Goal: Information Seeking & Learning: Check status

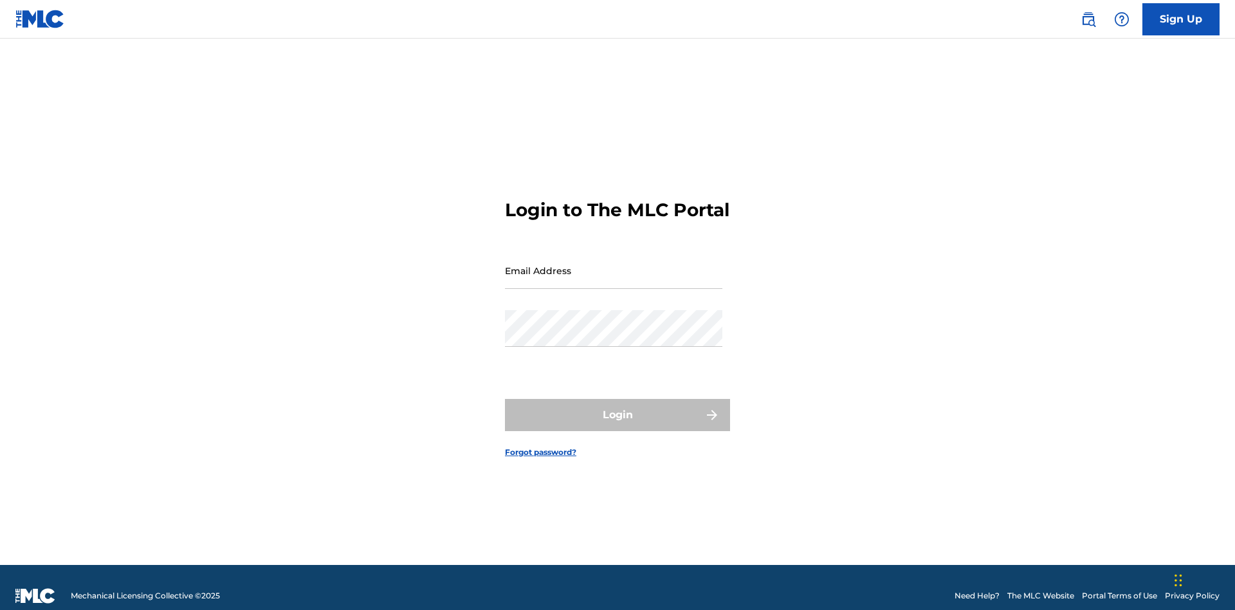
scroll to position [17, 0]
click at [614, 264] on input "Email Address" at bounding box center [613, 270] width 217 height 37
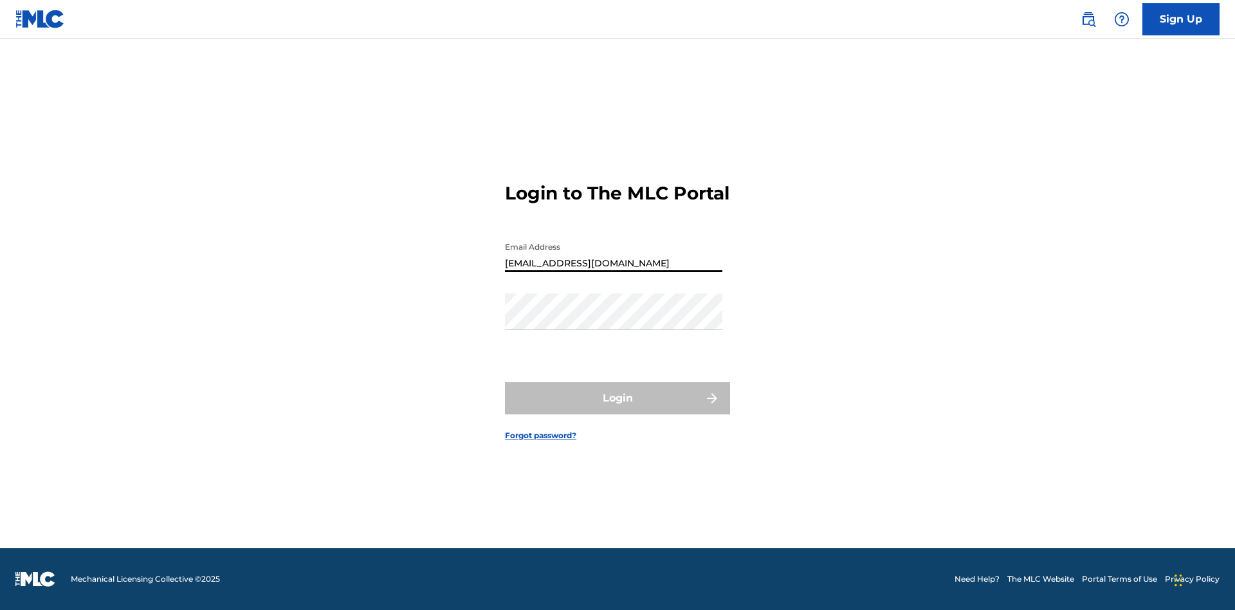
type input "Duke.McTesterson@gmail.com"
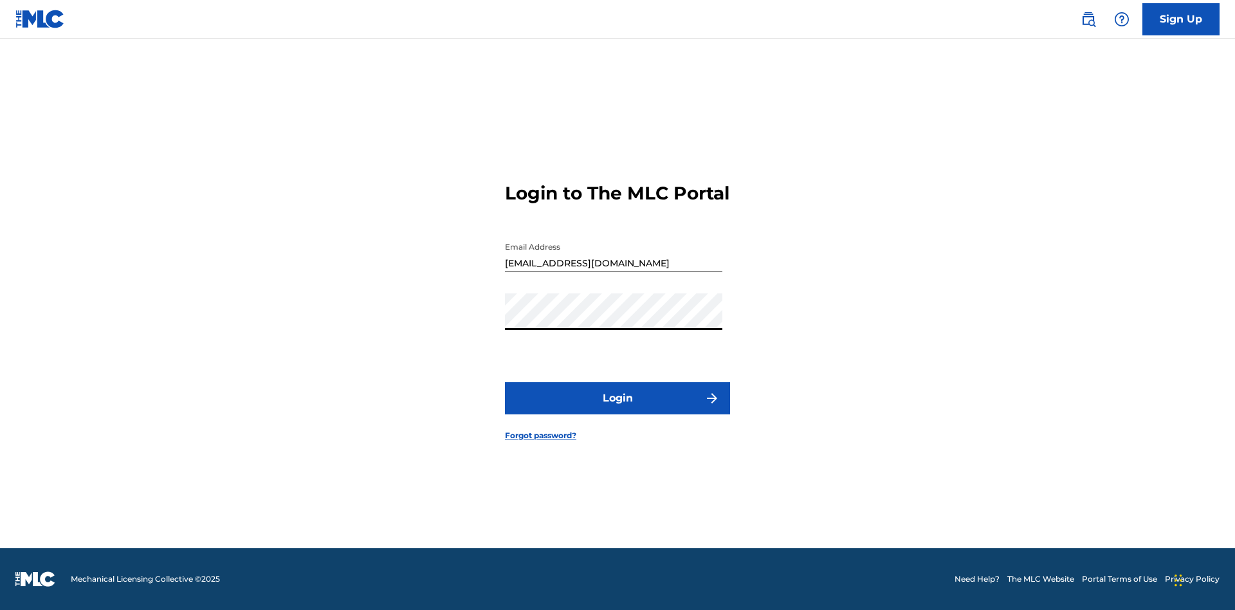
click at [617, 409] on button "Login" at bounding box center [617, 398] width 225 height 32
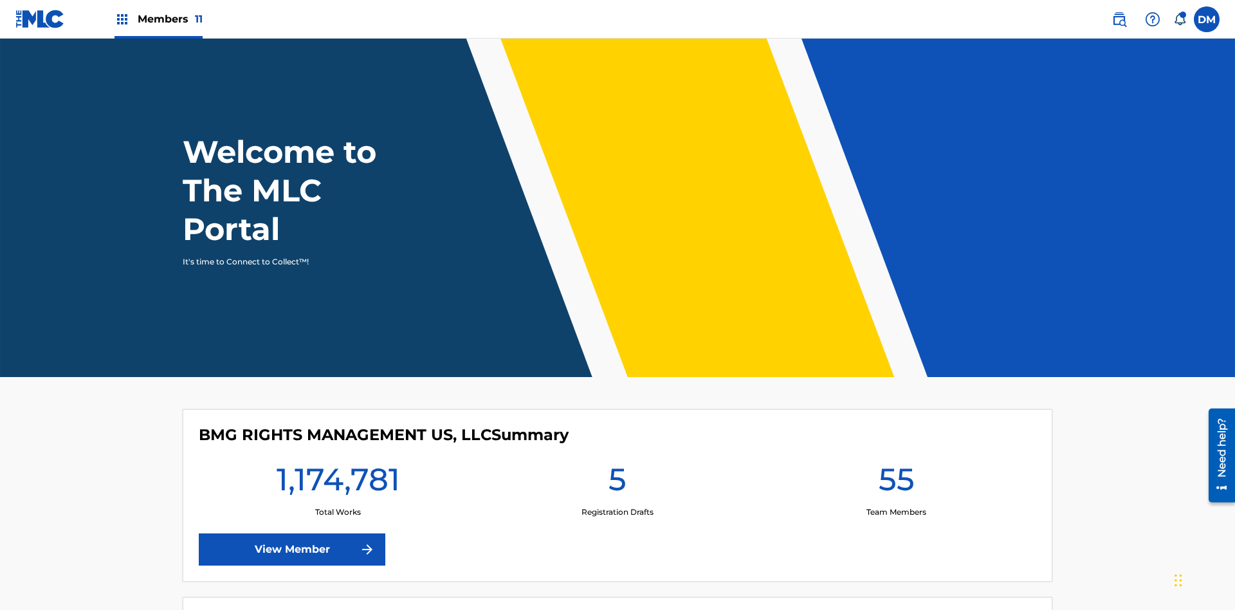
scroll to position [55, 0]
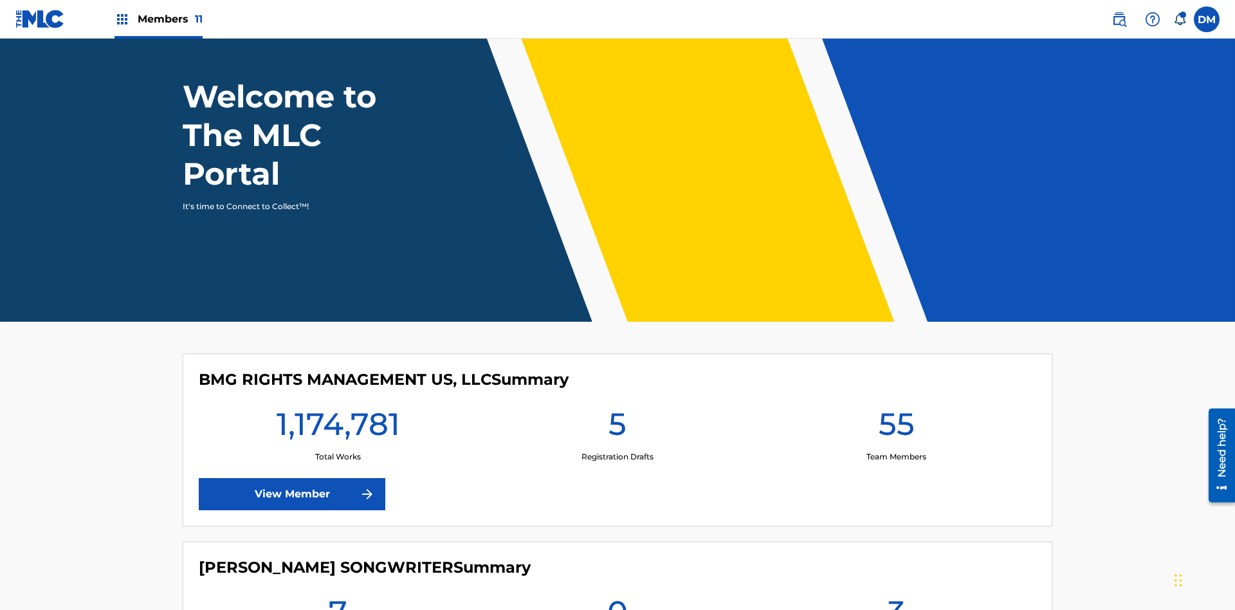
click at [158, 19] on span "Members 11" at bounding box center [170, 19] width 65 height 15
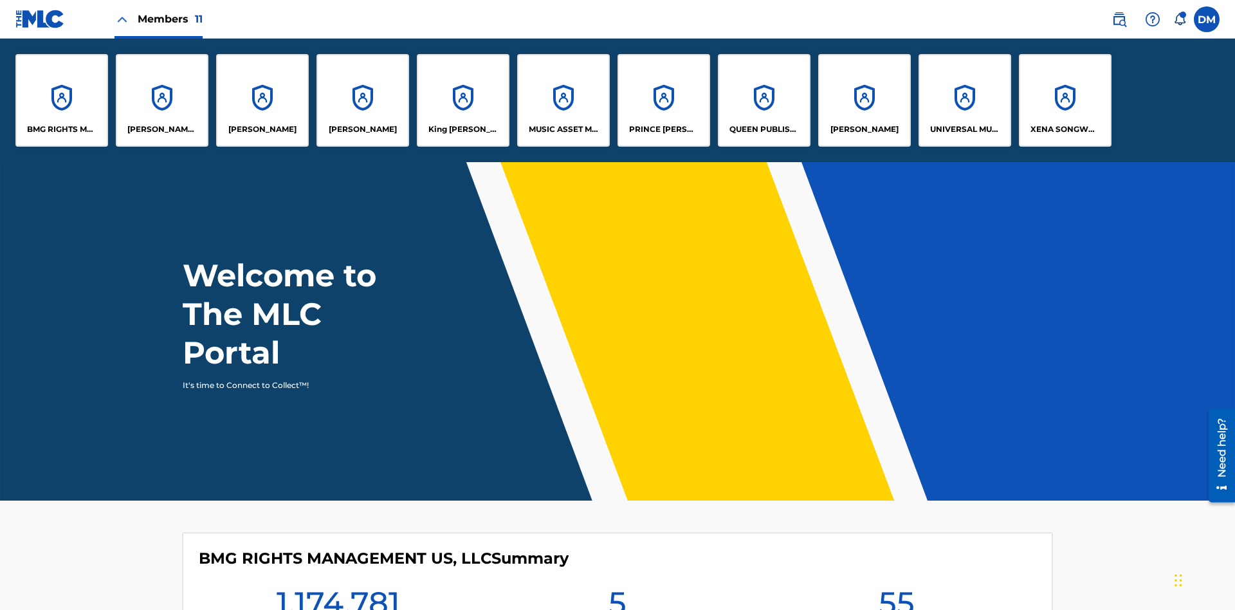
scroll to position [46, 0]
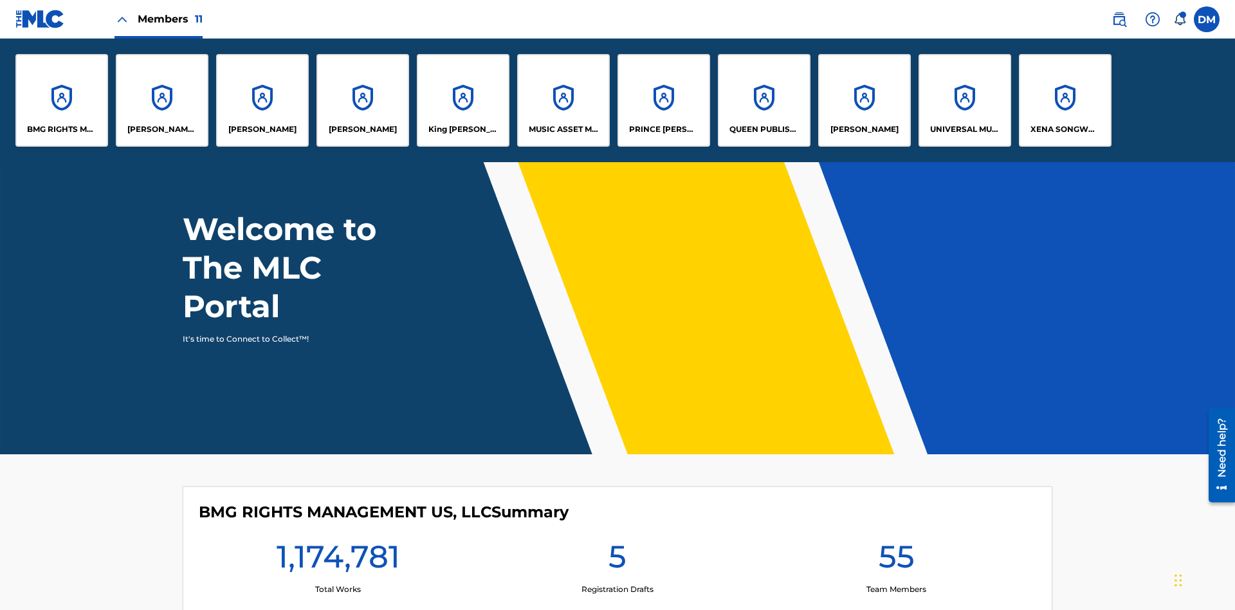
click at [964, 129] on p "UNIVERSAL MUSIC PUB GROUP" at bounding box center [965, 129] width 70 height 12
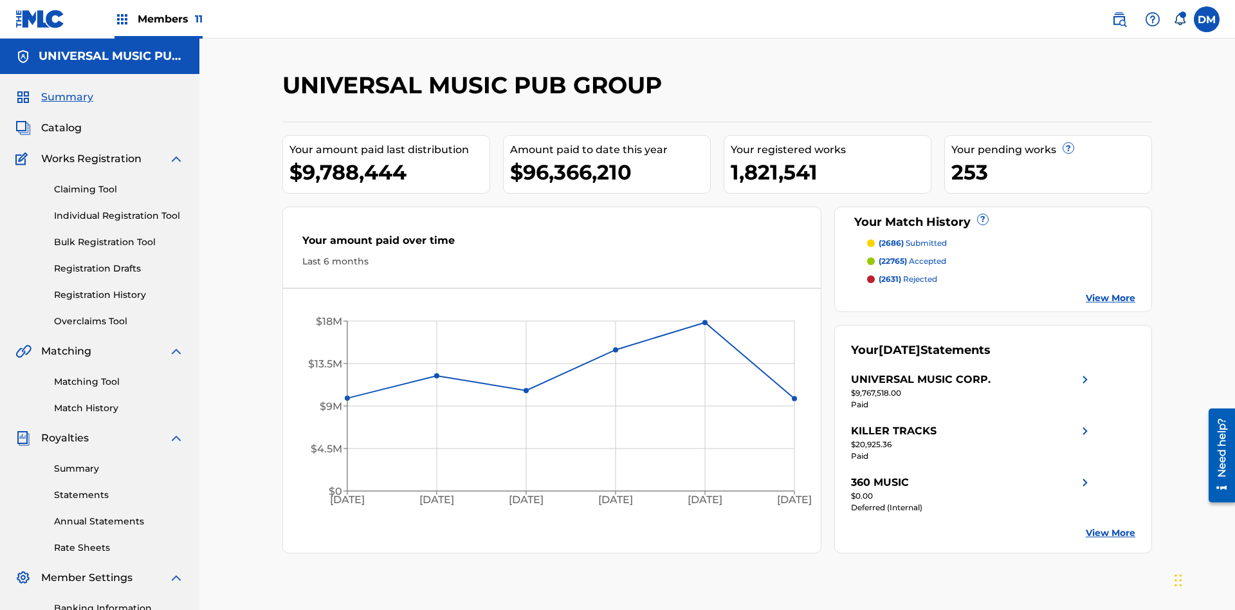
click at [119, 288] on link "Registration History" at bounding box center [119, 295] width 130 height 14
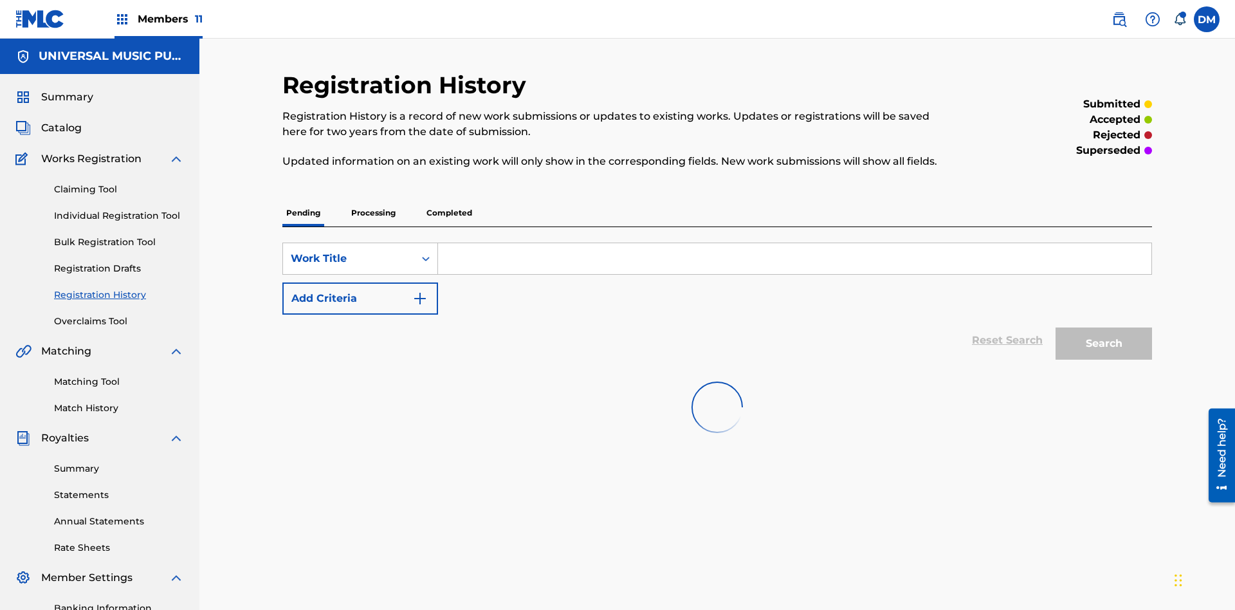
click at [449, 199] on p "Completed" at bounding box center [449, 212] width 53 height 27
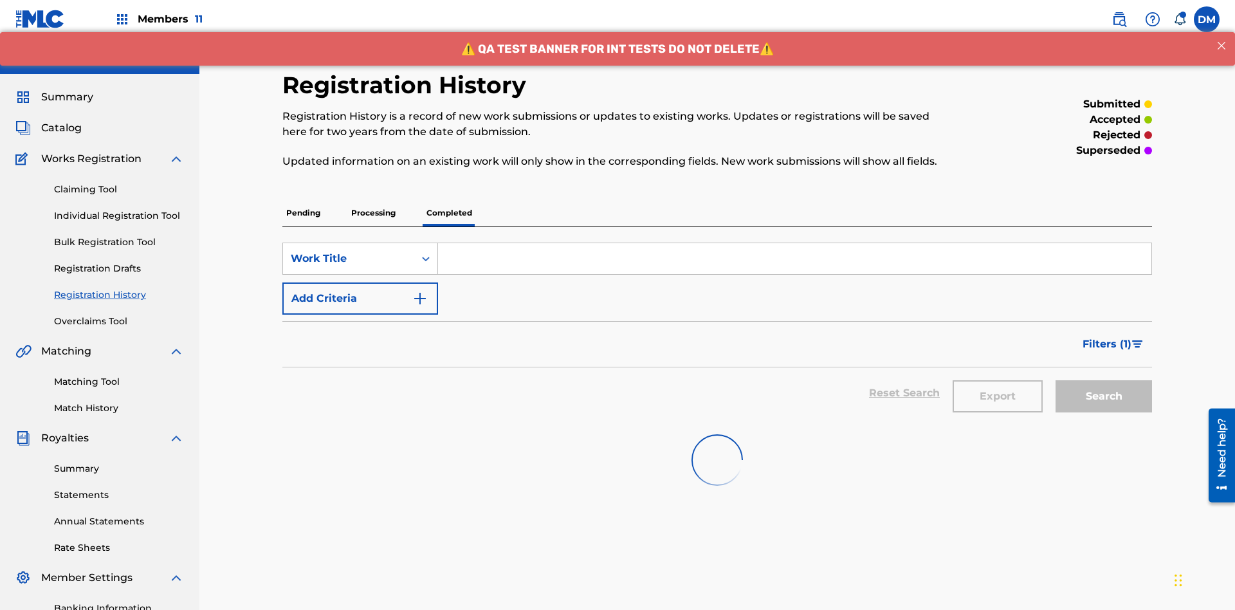
scroll to position [174, 0]
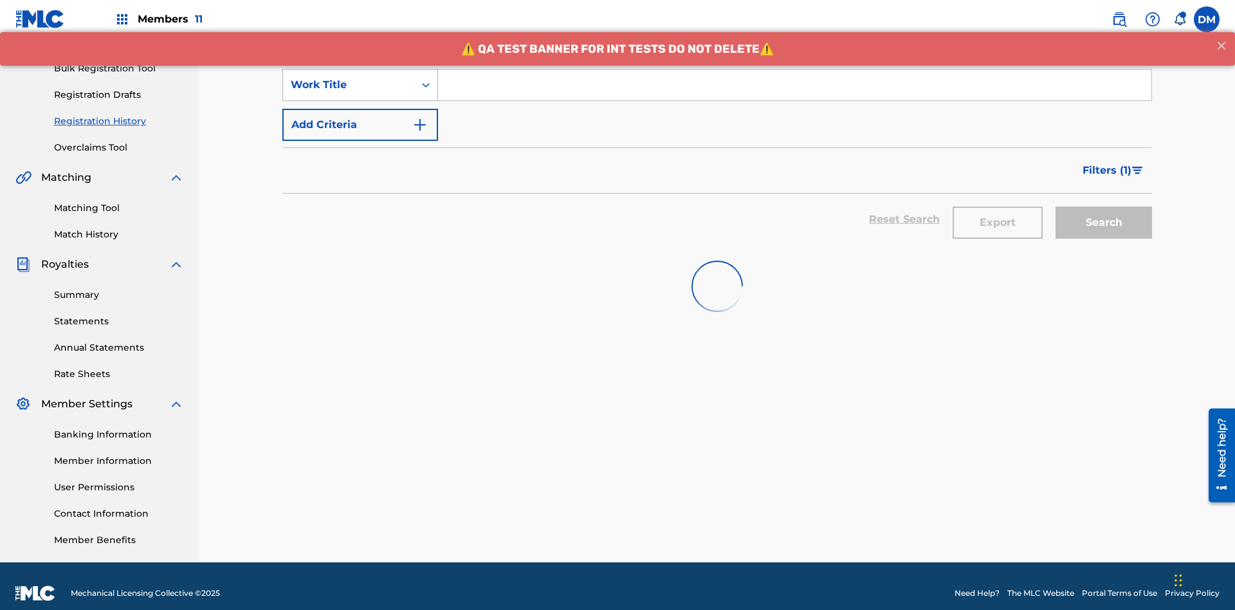
click at [349, 85] on div "Work Title" at bounding box center [349, 84] width 116 height 15
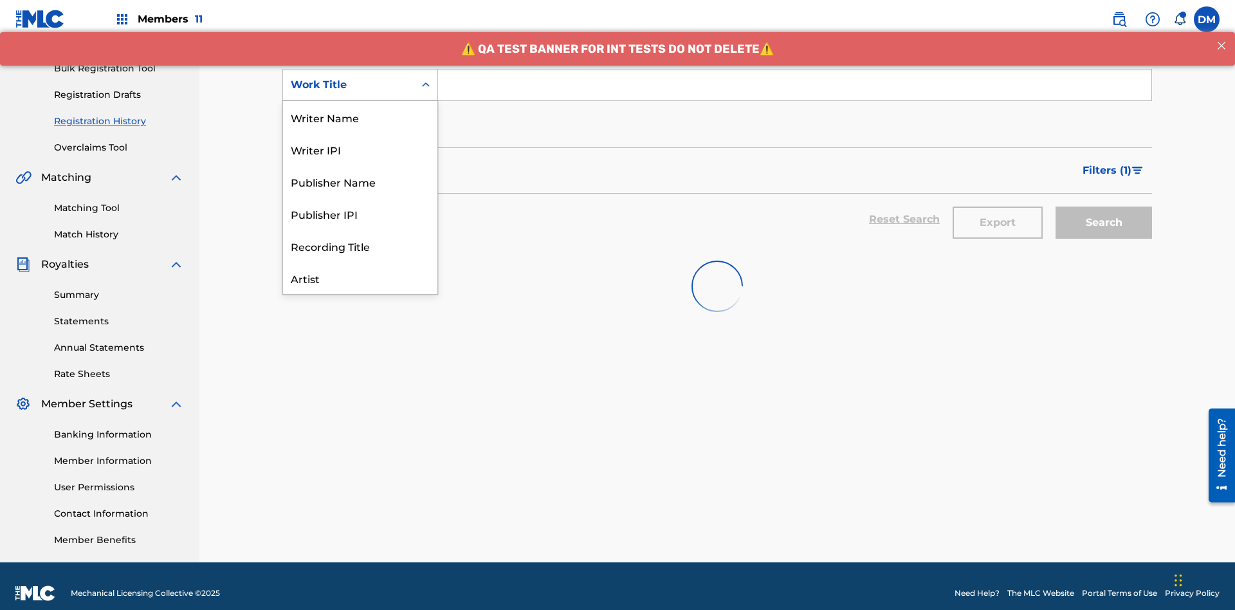
scroll to position [64, 0]
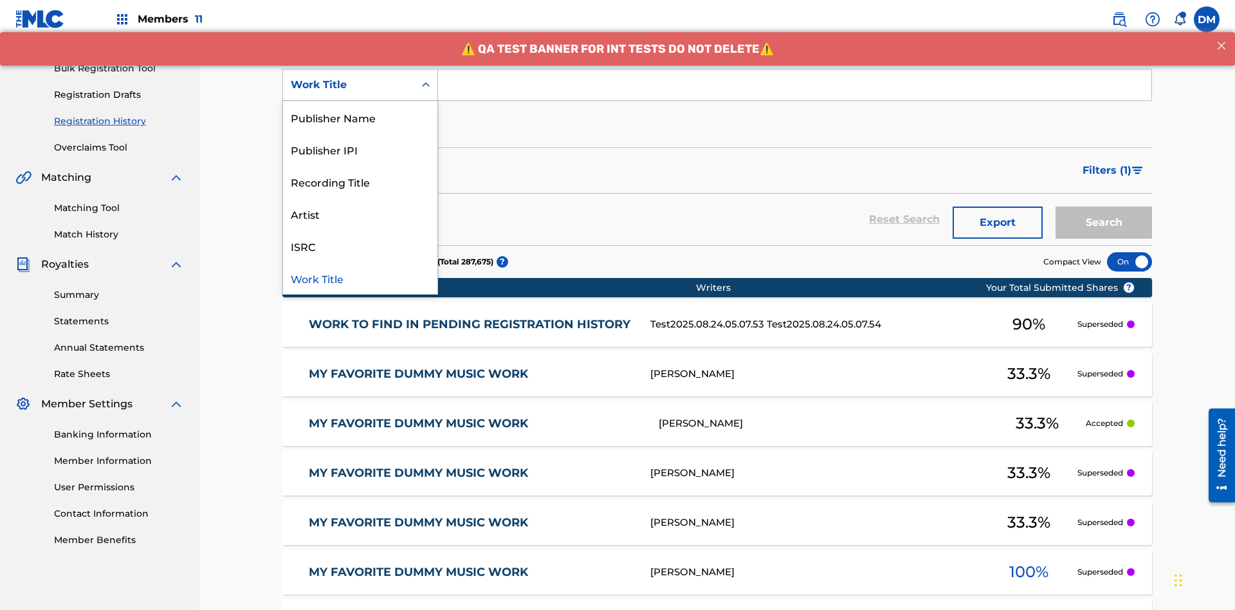
click at [360, 278] on div "Work Title" at bounding box center [360, 278] width 154 height 32
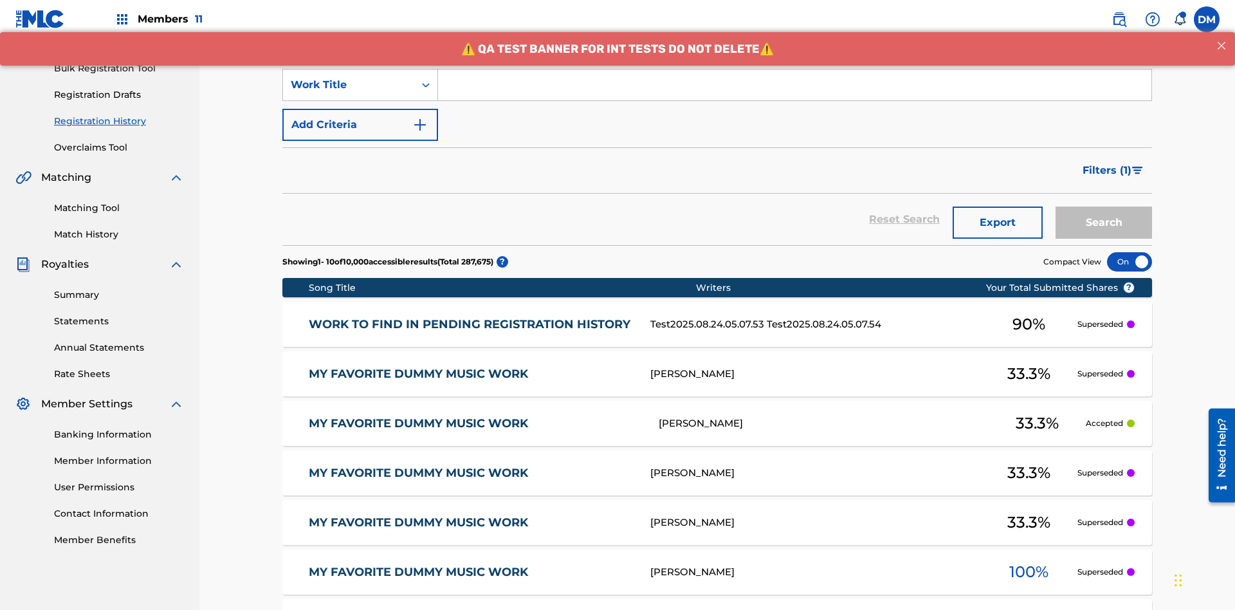
click at [360, 109] on button "Add Criteria" at bounding box center [360, 125] width 156 height 32
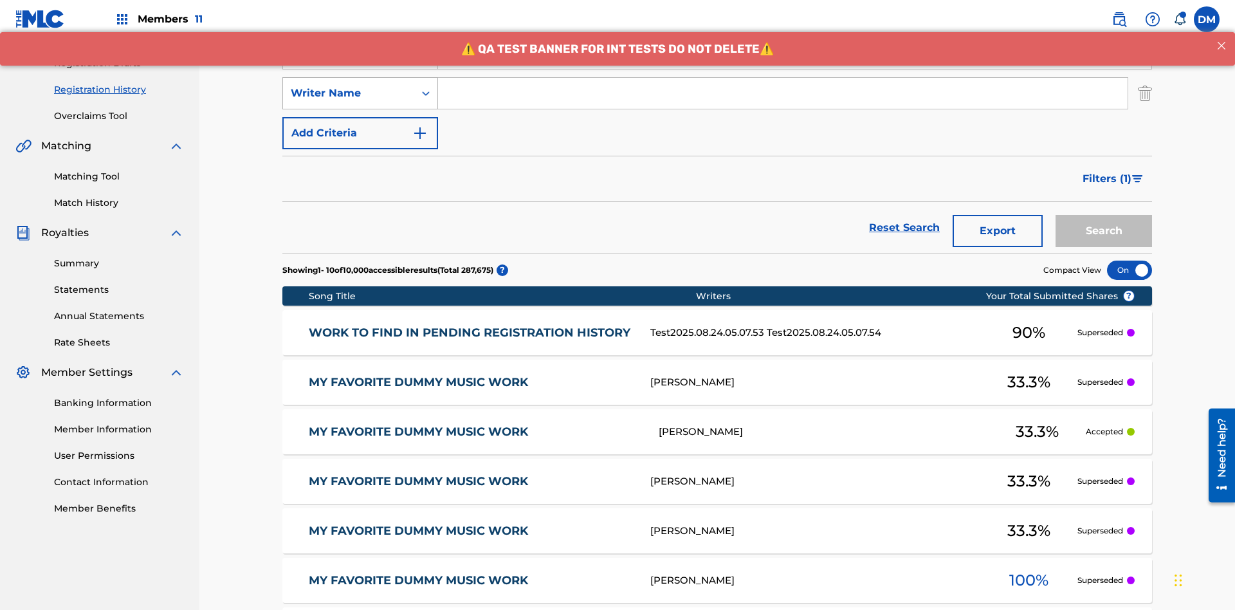
click at [349, 86] on div "Writer Name" at bounding box center [349, 93] width 116 height 15
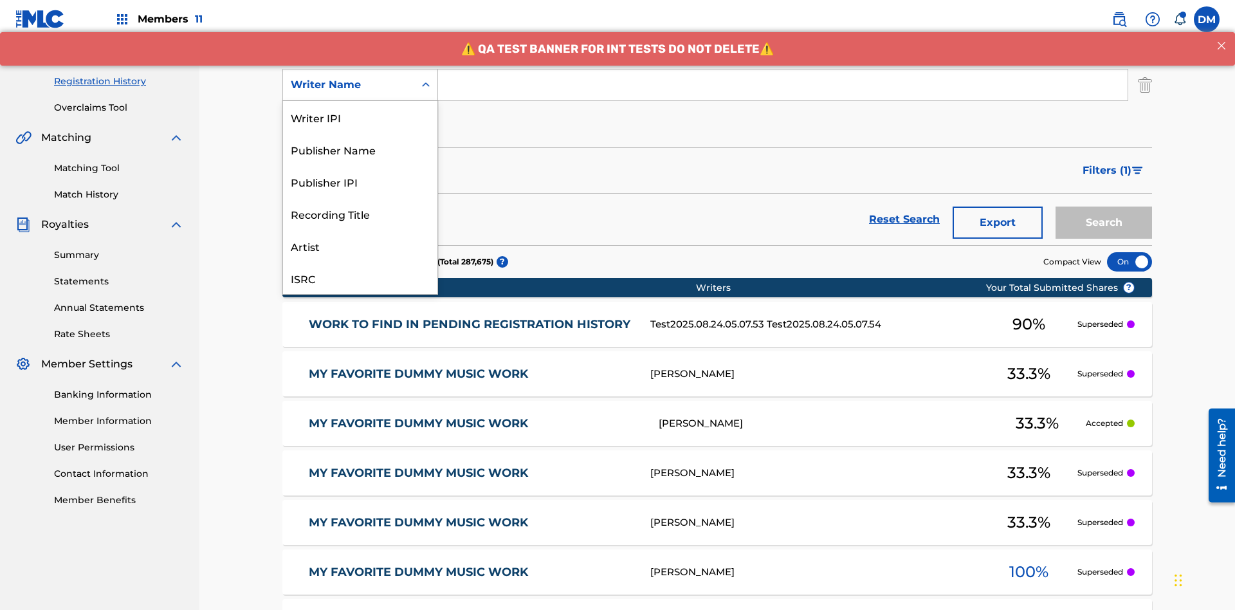
scroll to position [32, 0]
click at [360, 181] on div "Recording Title" at bounding box center [360, 181] width 154 height 32
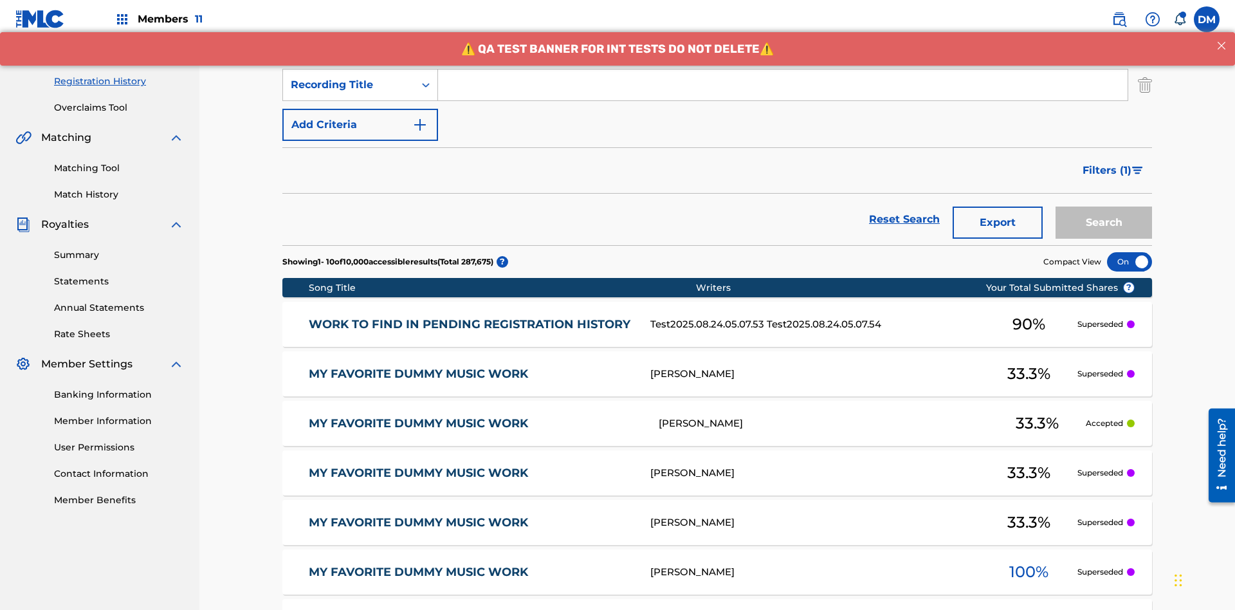
click at [360, 109] on button "Add Criteria" at bounding box center [360, 125] width 156 height 32
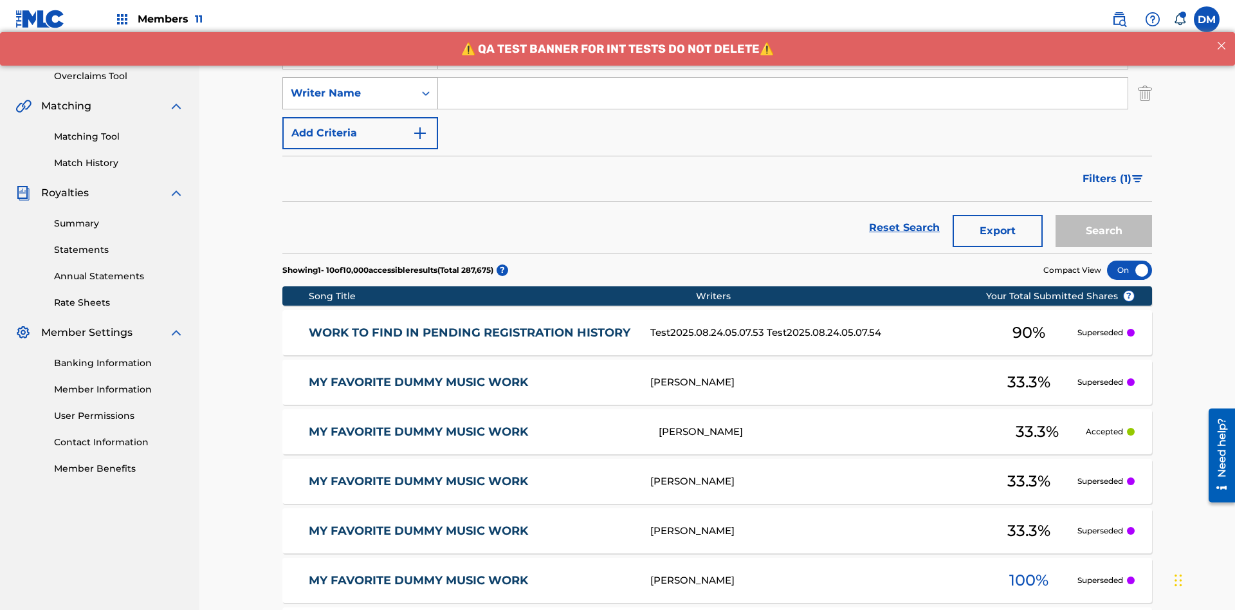
click at [349, 86] on div "Writer Name" at bounding box center [349, 93] width 116 height 15
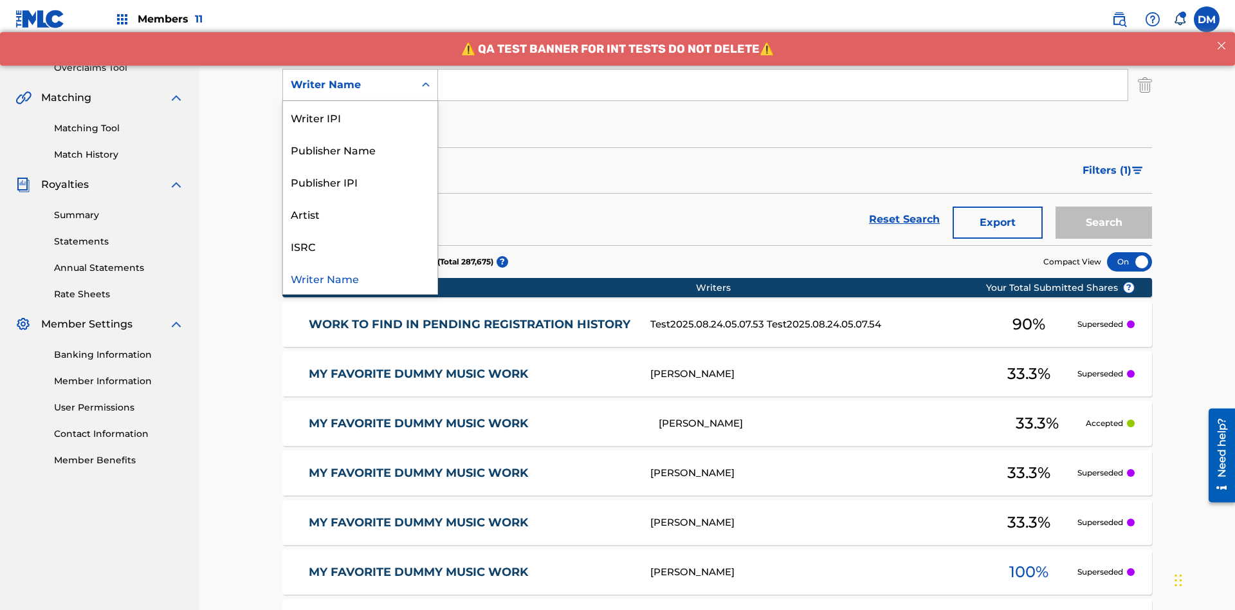
click at [360, 246] on div "ISRC" at bounding box center [360, 246] width 154 height 32
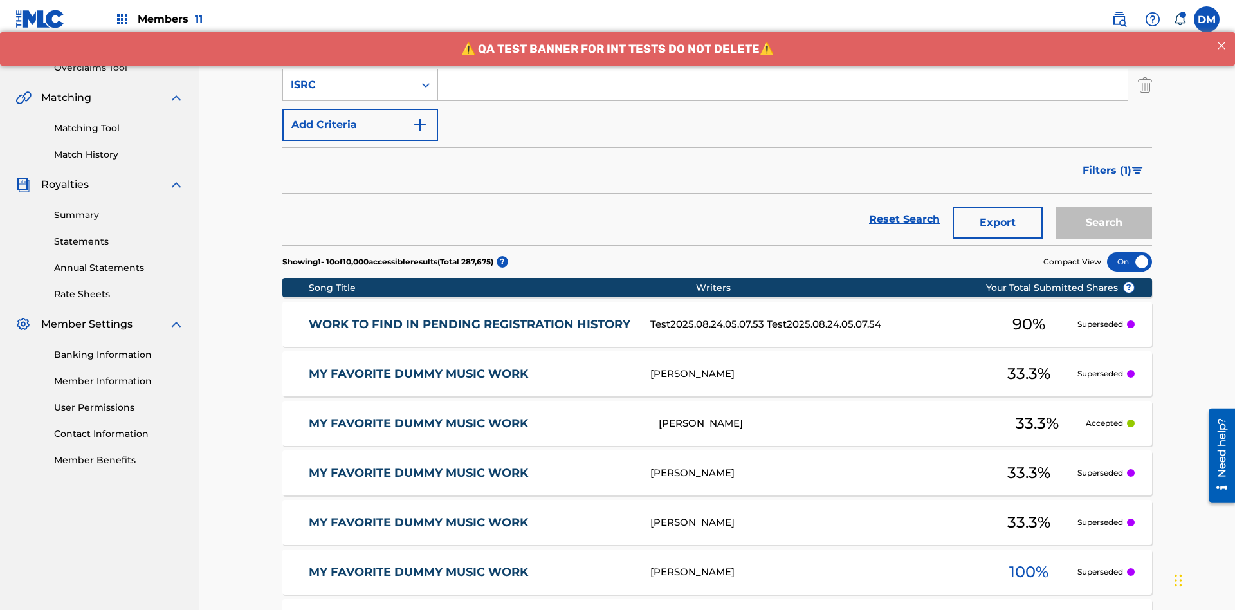
click at [360, 109] on button "Add Criteria" at bounding box center [360, 125] width 156 height 32
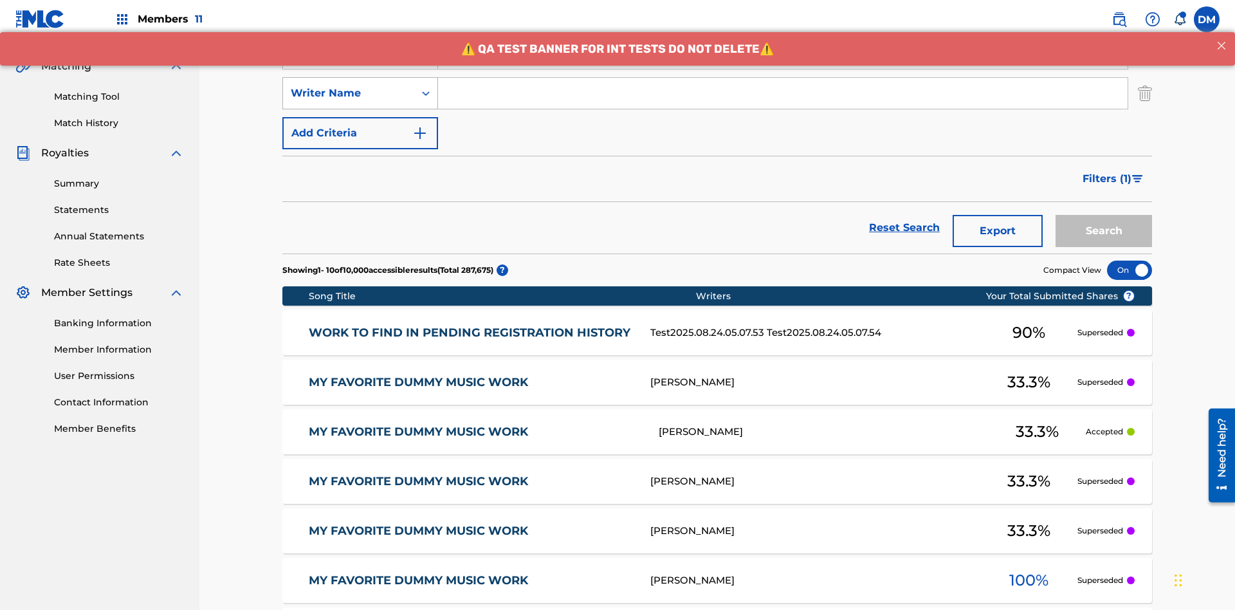
click at [349, 86] on div "Writer Name" at bounding box center [349, 93] width 116 height 15
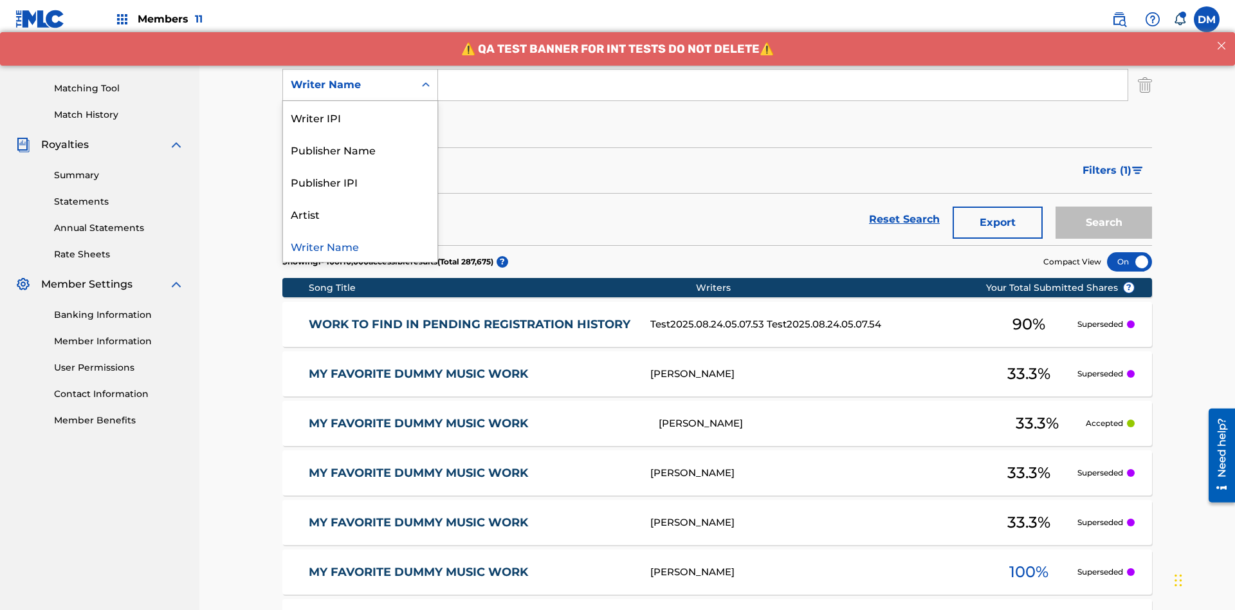
click at [360, 246] on div "Writer Name" at bounding box center [360, 246] width 154 height 32
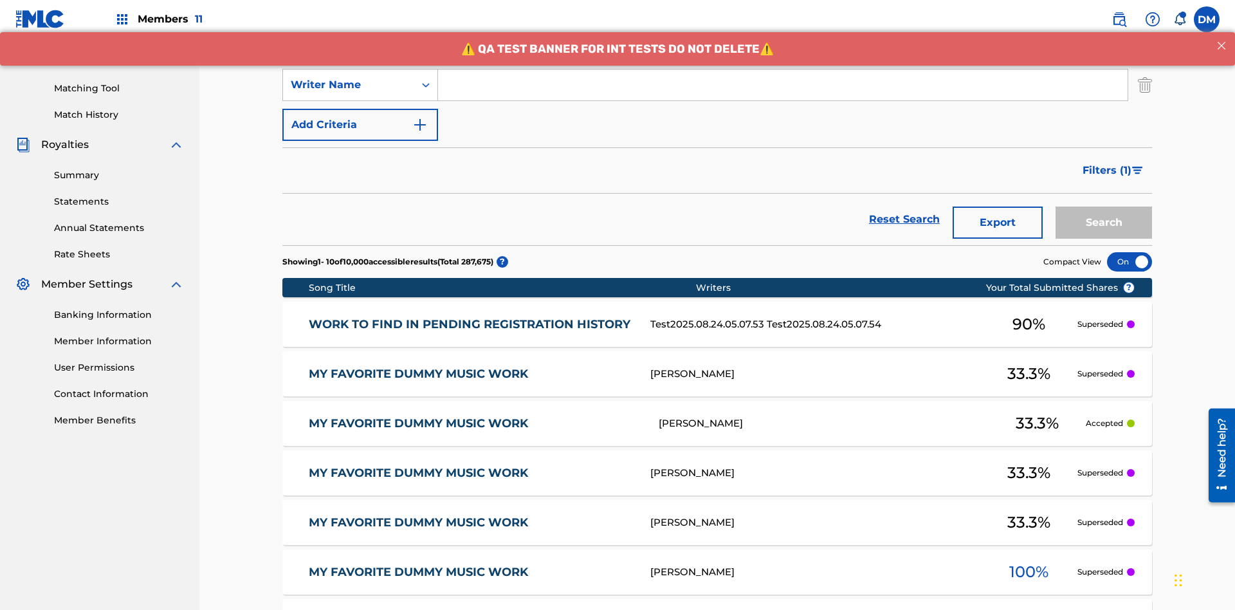
click at [360, 109] on button "Add Criteria" at bounding box center [360, 125] width 156 height 32
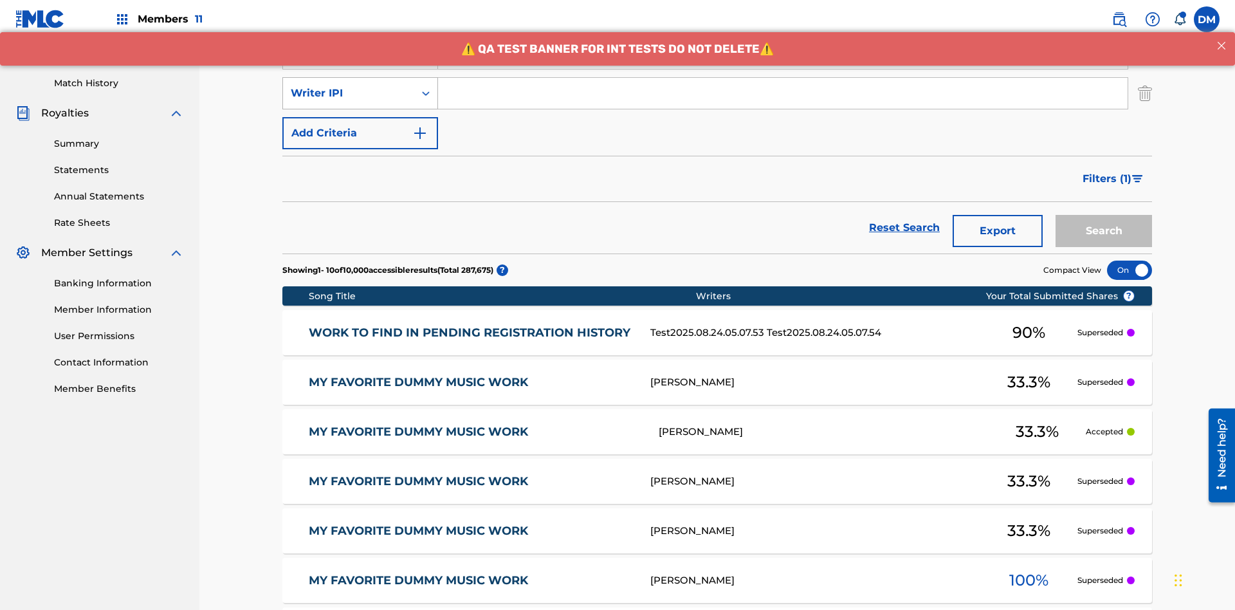
click at [349, 86] on div "Writer IPI" at bounding box center [349, 93] width 116 height 15
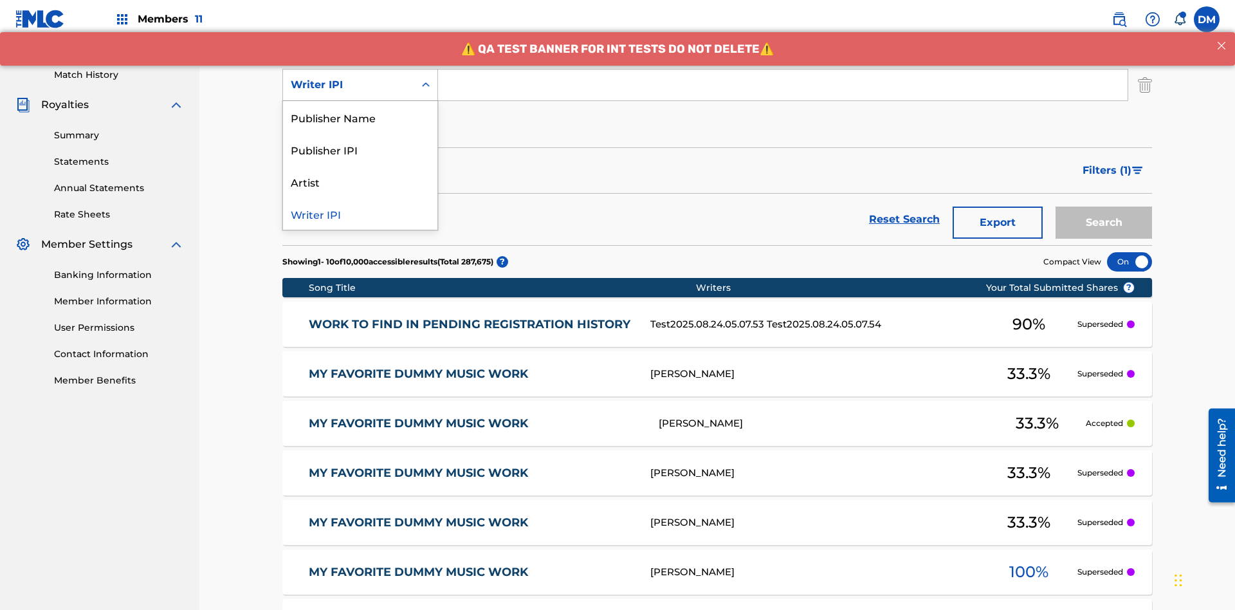
click at [360, 117] on div "Publisher Name" at bounding box center [360, 117] width 154 height 32
click at [360, 109] on button "Add Criteria" at bounding box center [360, 125] width 156 height 32
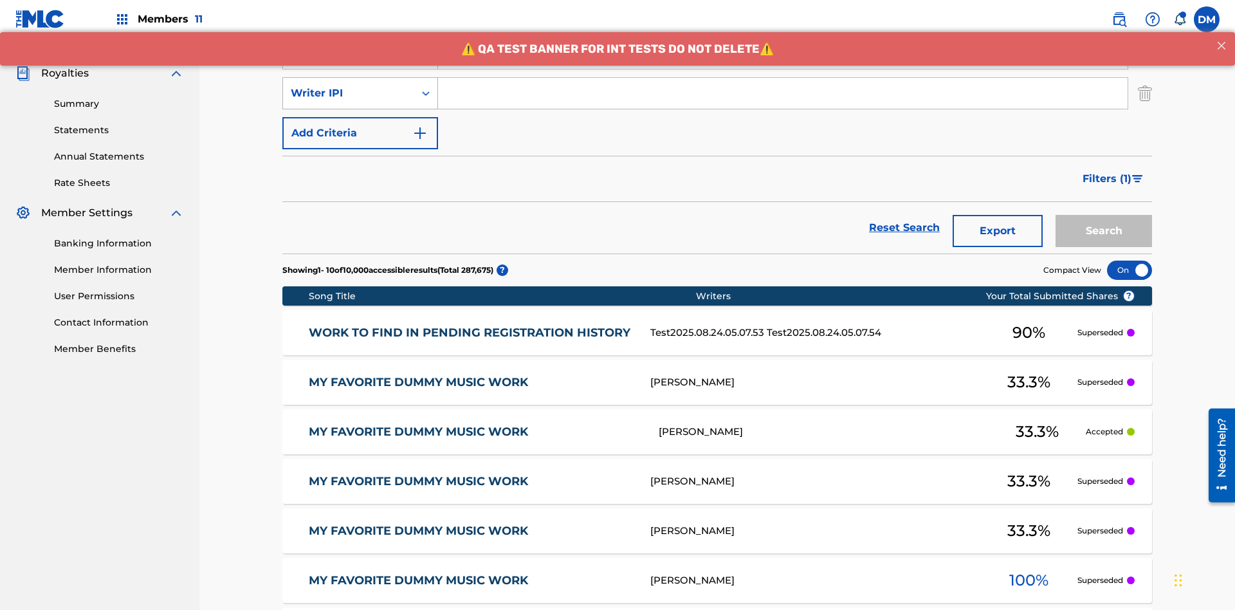
click at [349, 86] on div "Writer IPI" at bounding box center [349, 93] width 116 height 15
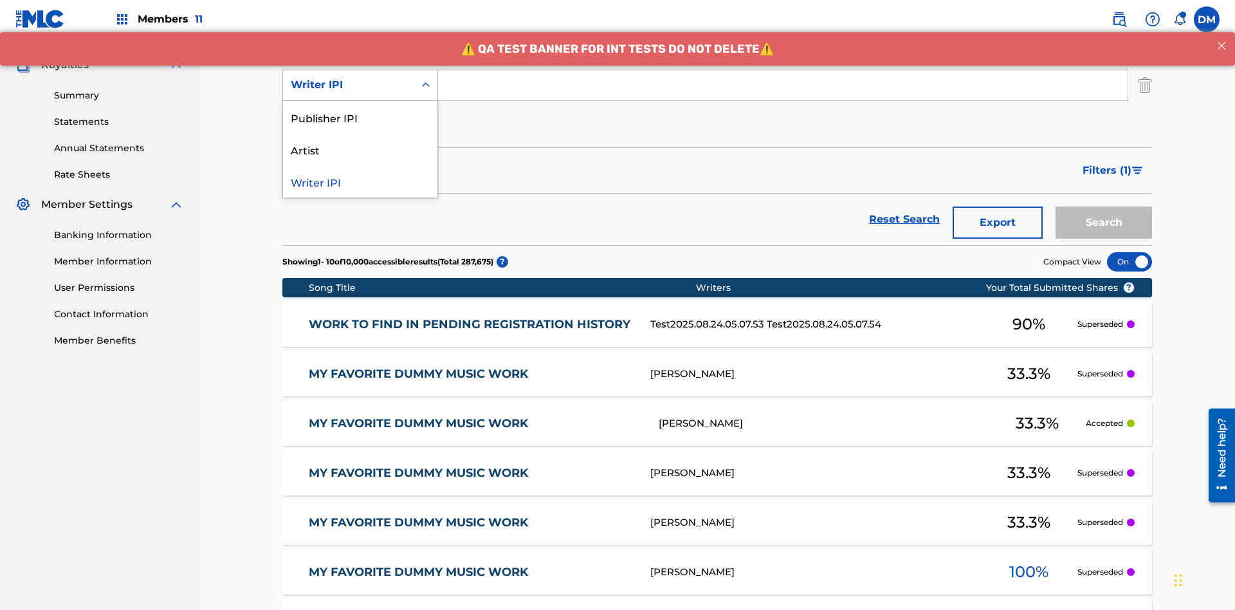
click at [360, 117] on div "Publisher IPI" at bounding box center [360, 117] width 154 height 32
click at [360, 109] on button "Add Criteria" at bounding box center [360, 125] width 156 height 32
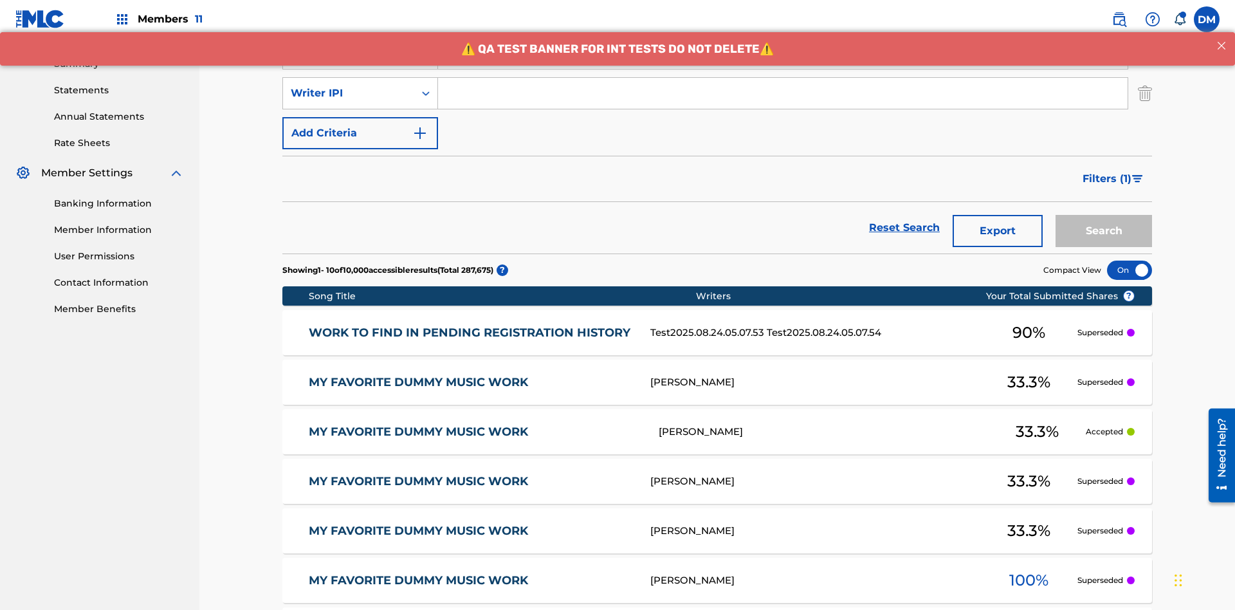
scroll to position [413, 0]
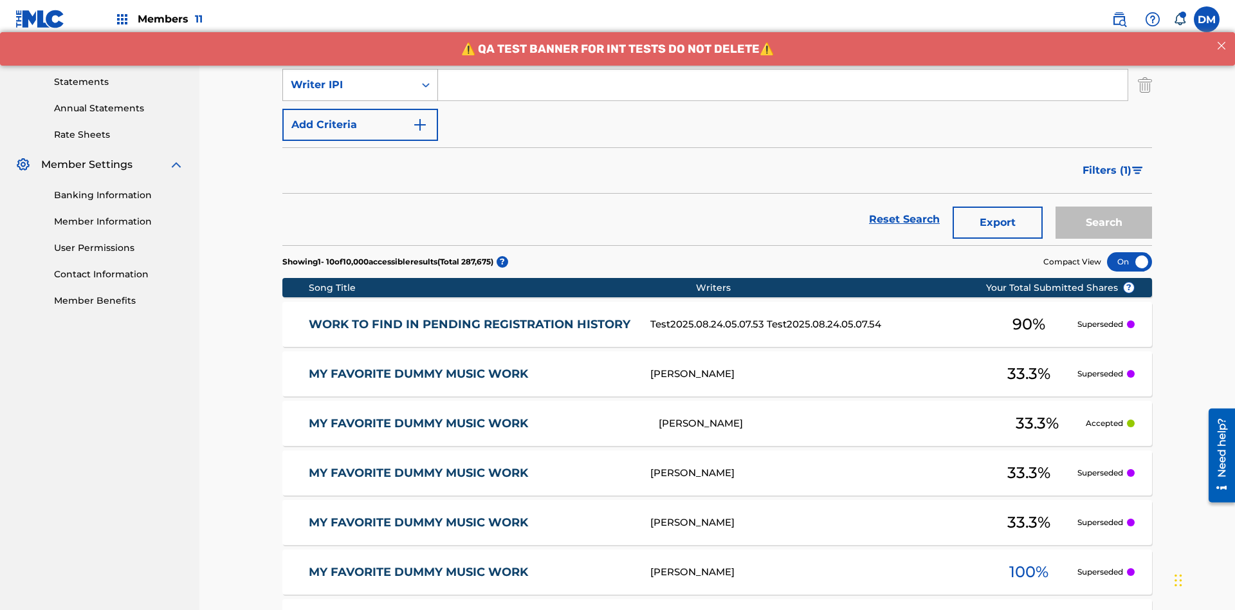
click at [349, 85] on div "Writer IPI" at bounding box center [349, 84] width 116 height 15
click at [360, 117] on div "Artist" at bounding box center [360, 117] width 154 height 32
click at [360, 109] on button "Add Criteria" at bounding box center [360, 125] width 156 height 32
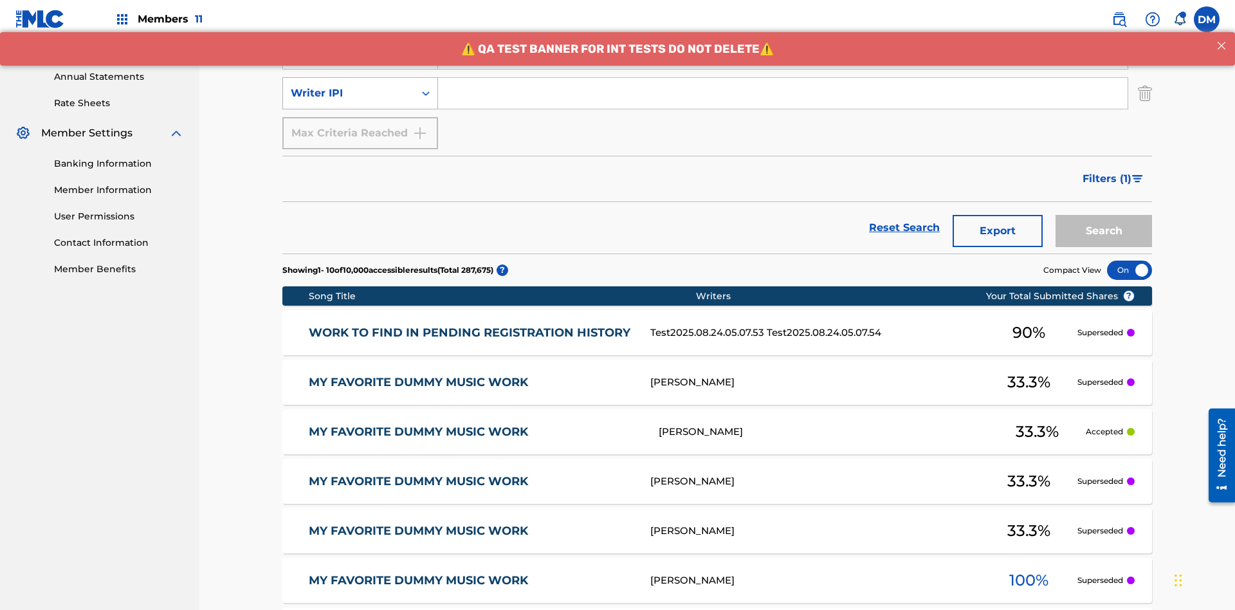
click at [349, 86] on div "Writer IPI" at bounding box center [349, 93] width 116 height 15
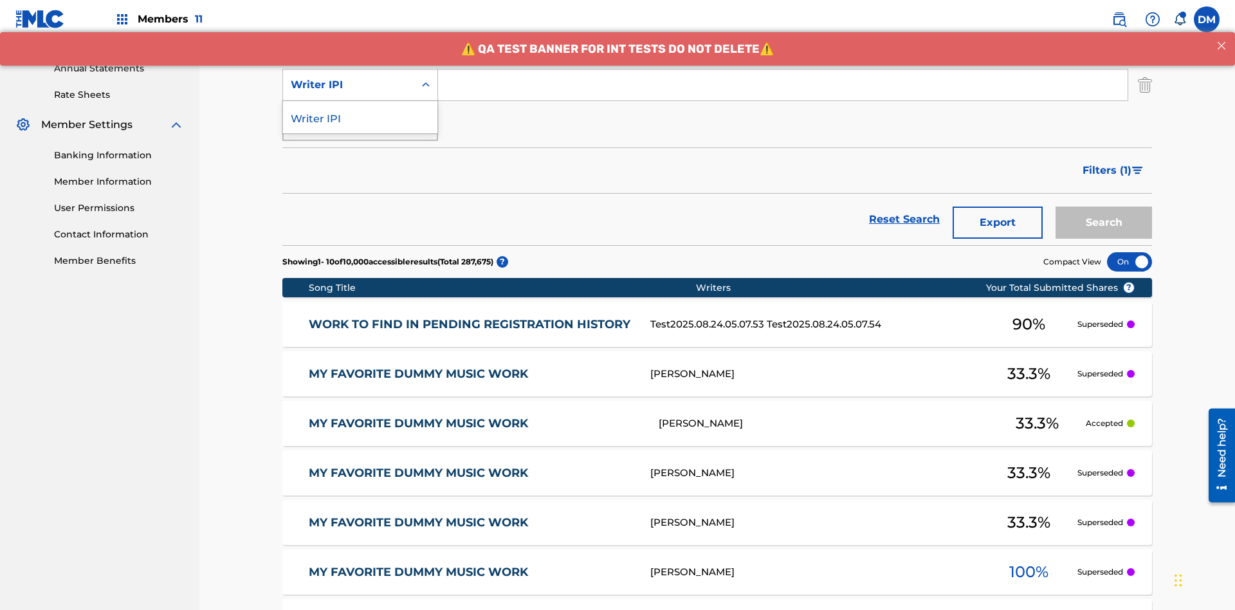
click at [360, 117] on div "Writer IPI" at bounding box center [360, 117] width 154 height 32
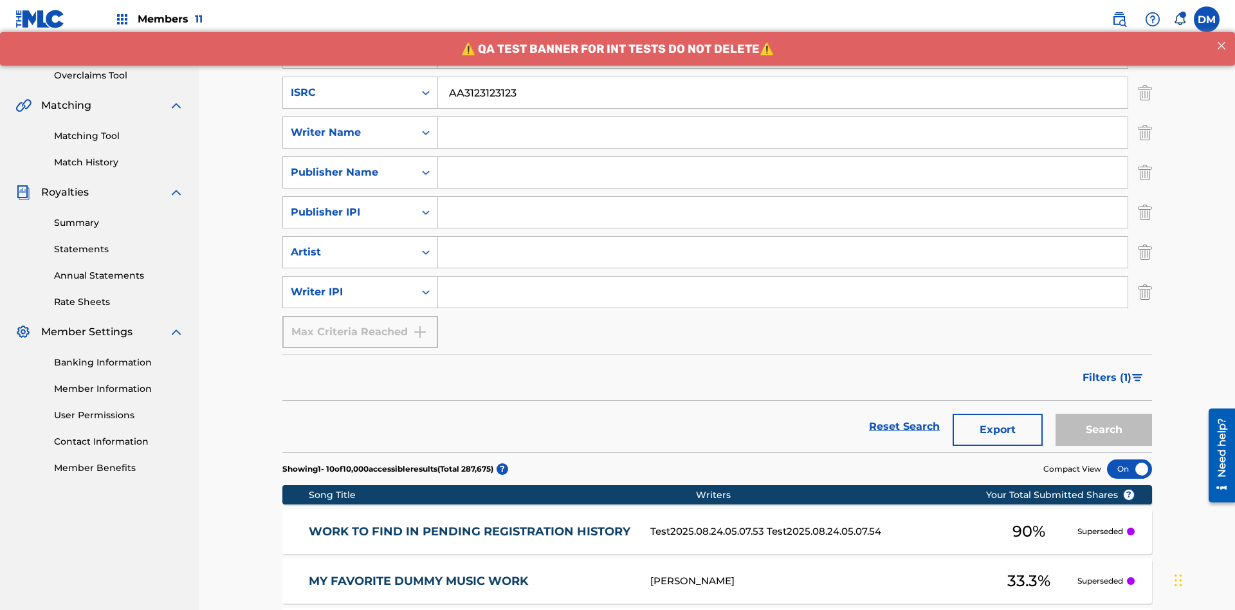
scroll to position [166, 0]
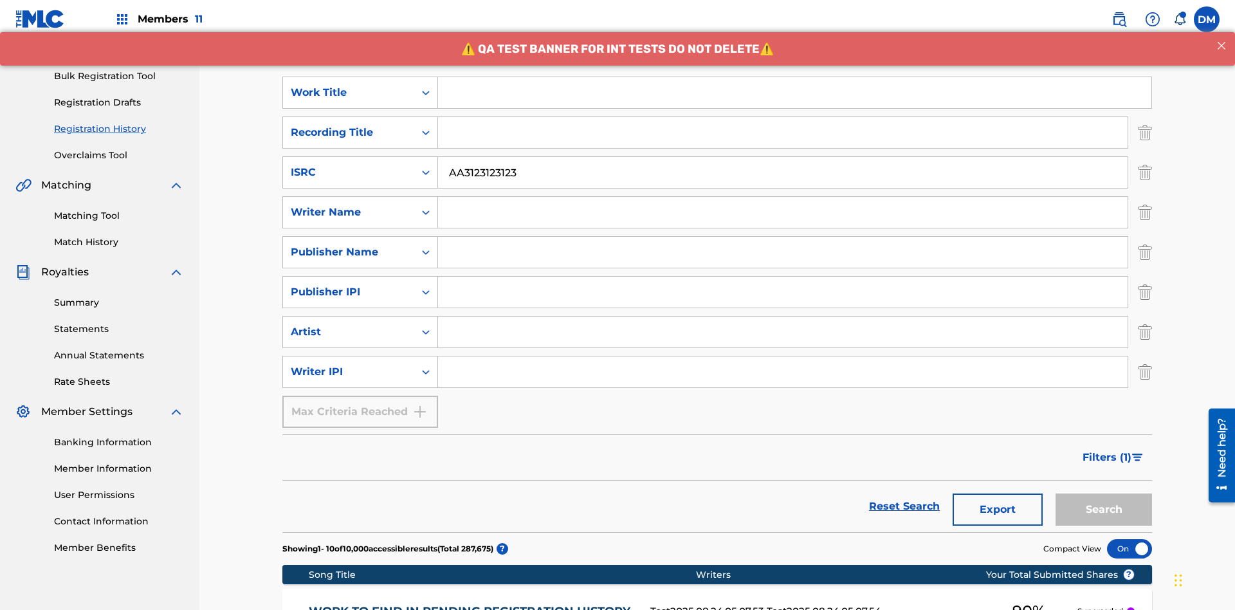
type input "AA3123123123"
click at [794, 93] on input "Search Form" at bounding box center [794, 92] width 713 height 31
type input "MY FAVORITE DUMMY MUSIC WORK"
click at [783, 197] on input "Search Form" at bounding box center [782, 212] width 689 height 31
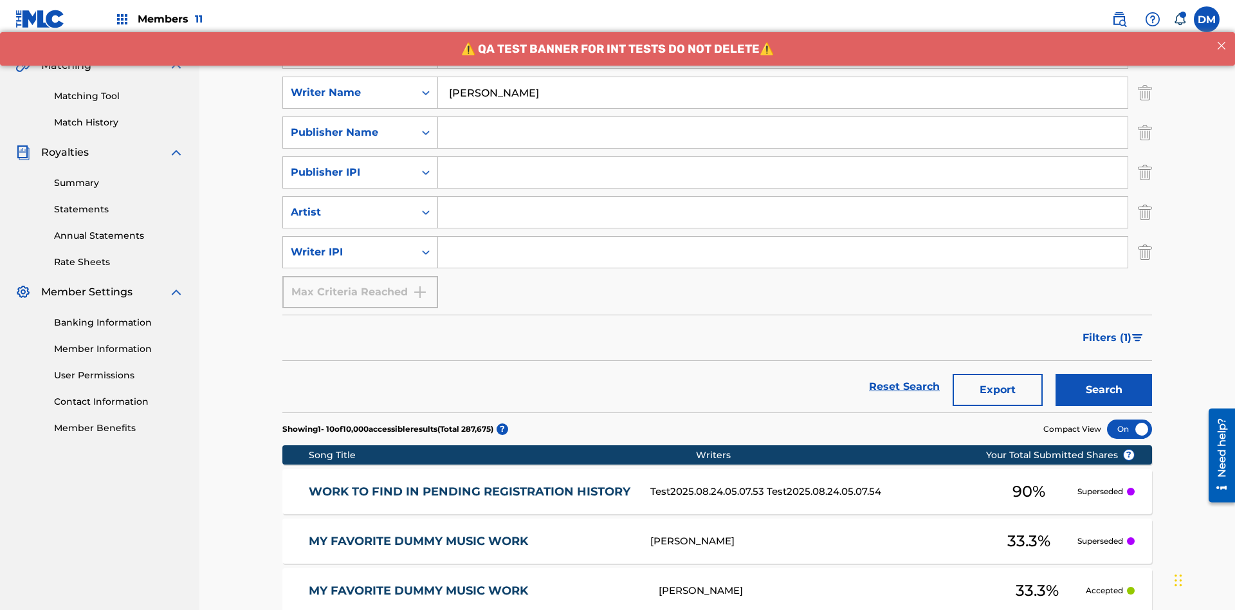
type input "BERKOWITZ"
click at [783, 237] on input "Search Form" at bounding box center [782, 252] width 689 height 31
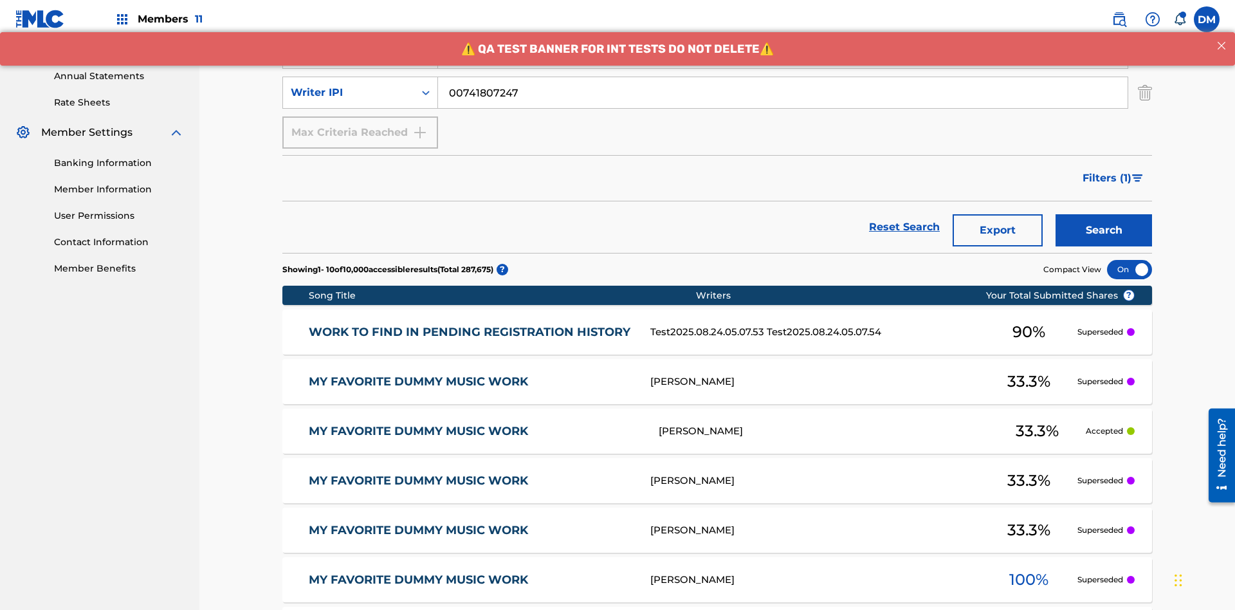
type input "00741807247"
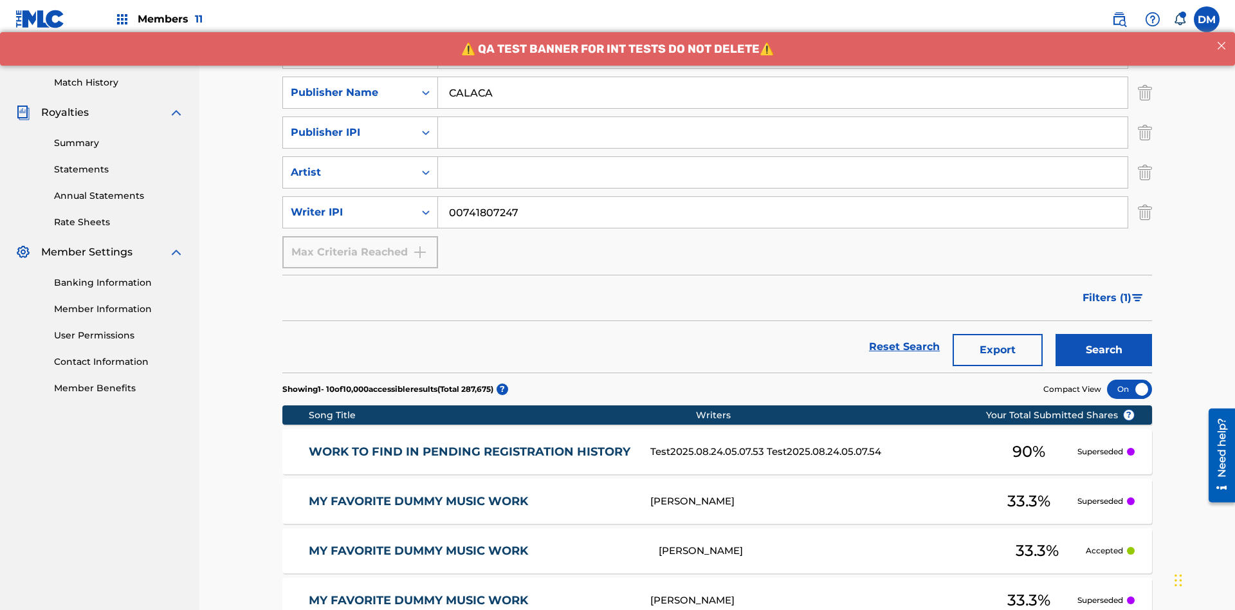
type input "CALACA"
click at [783, 117] on input "Search Form" at bounding box center [782, 132] width 689 height 31
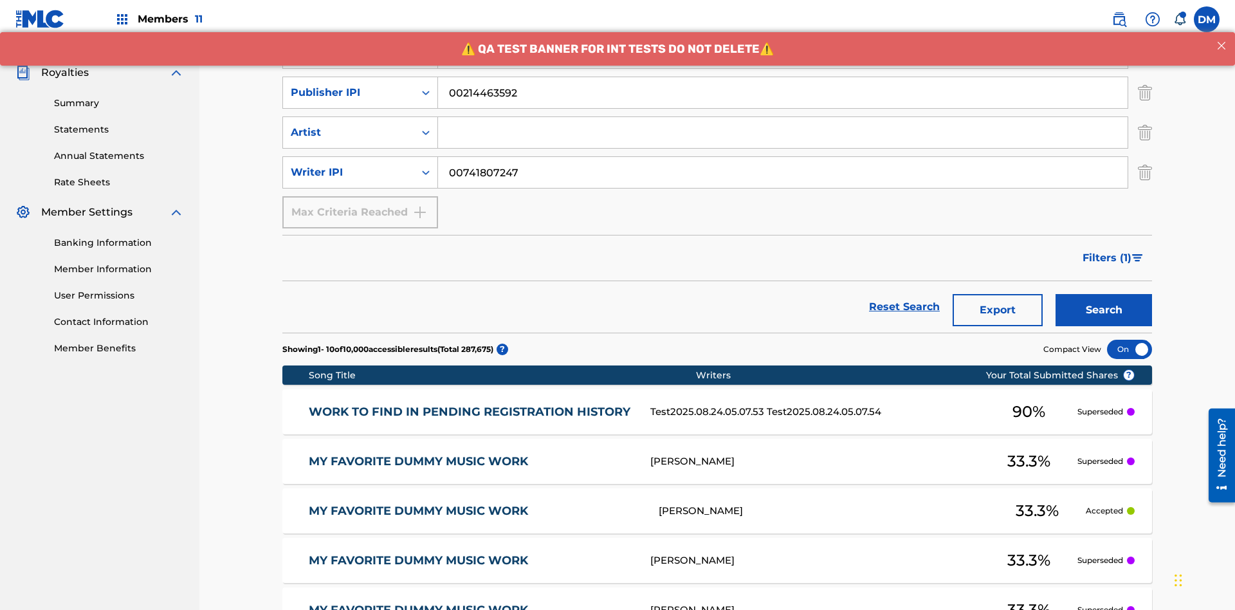
type input "00214463592"
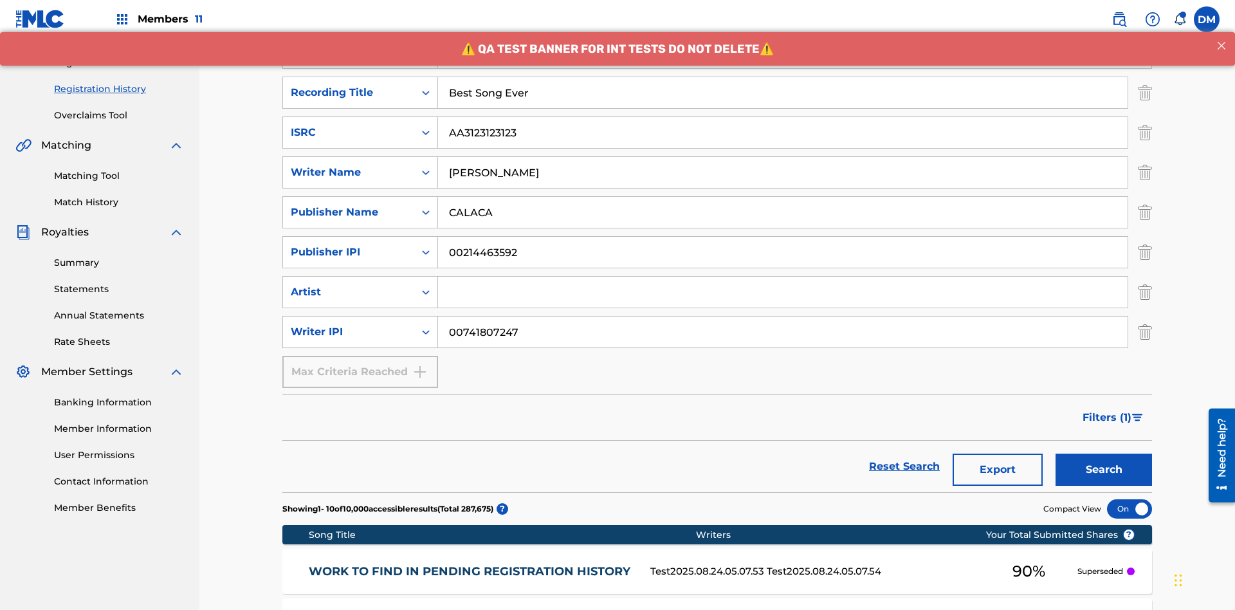
type input "Best Song Ever"
click at [783, 277] on input "Search Form" at bounding box center [782, 292] width 689 height 31
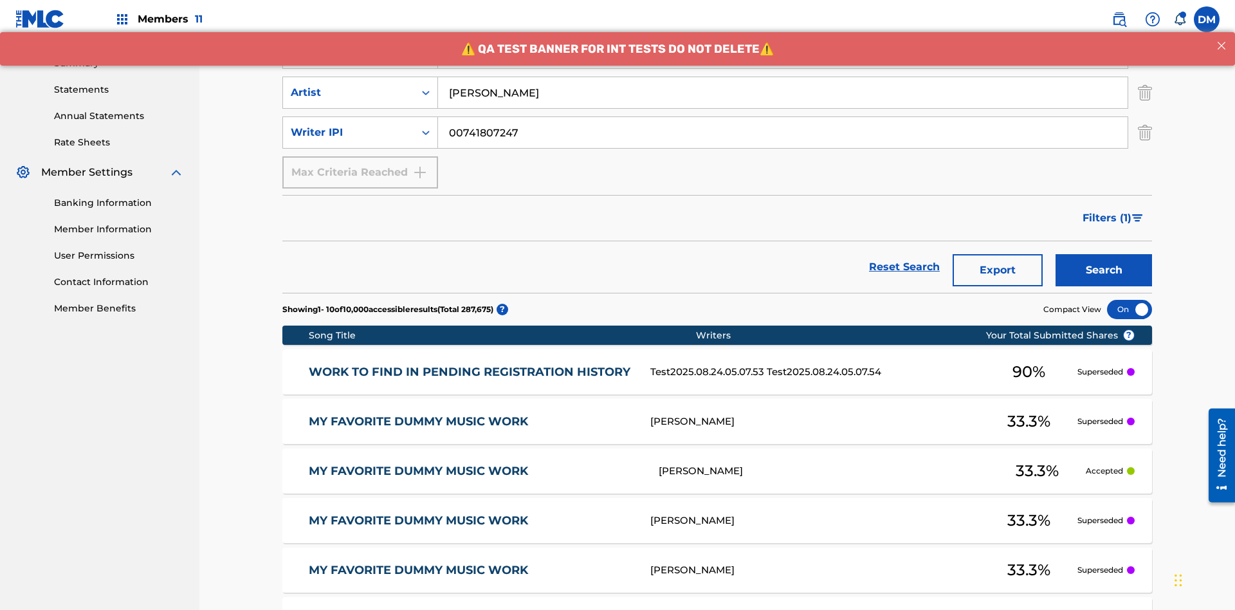
type input "Joe Lewis"
click at [1104, 254] on button "Search" at bounding box center [1103, 270] width 96 height 32
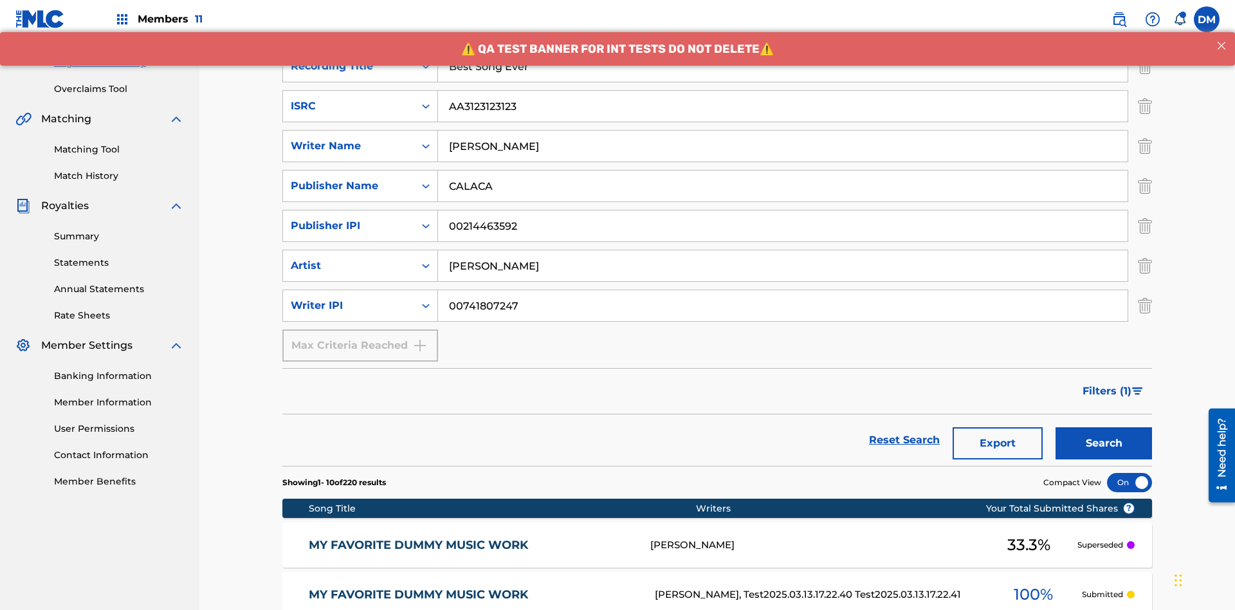
scroll to position [628, 0]
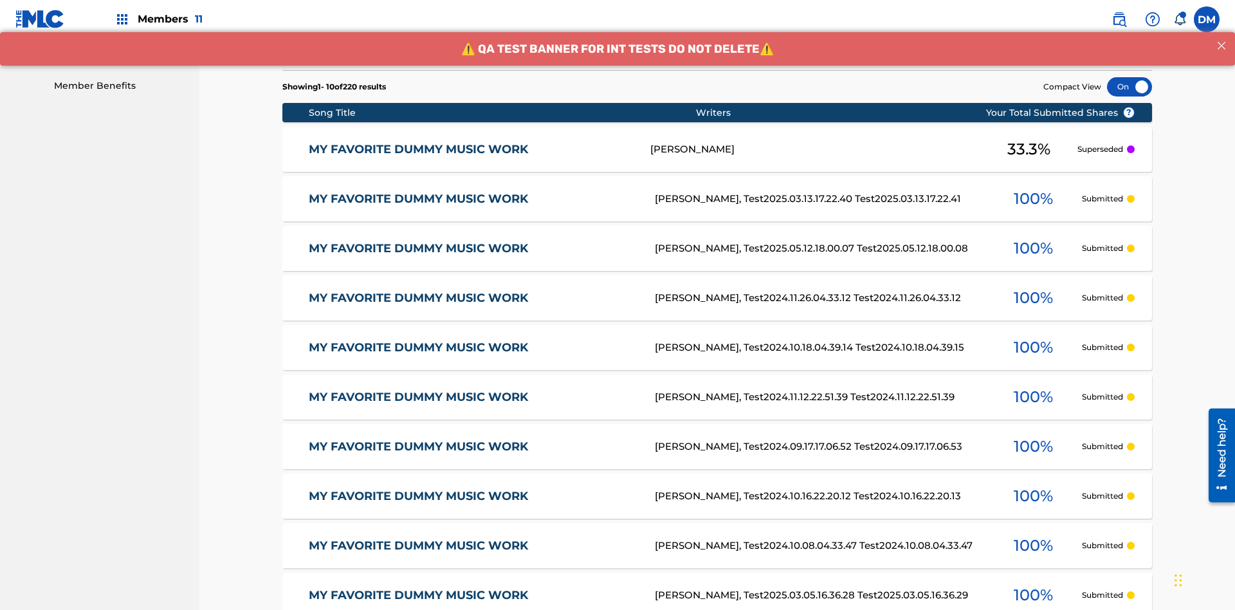
click at [1129, 87] on div at bounding box center [1129, 86] width 45 height 19
